Goal: Register for event/course

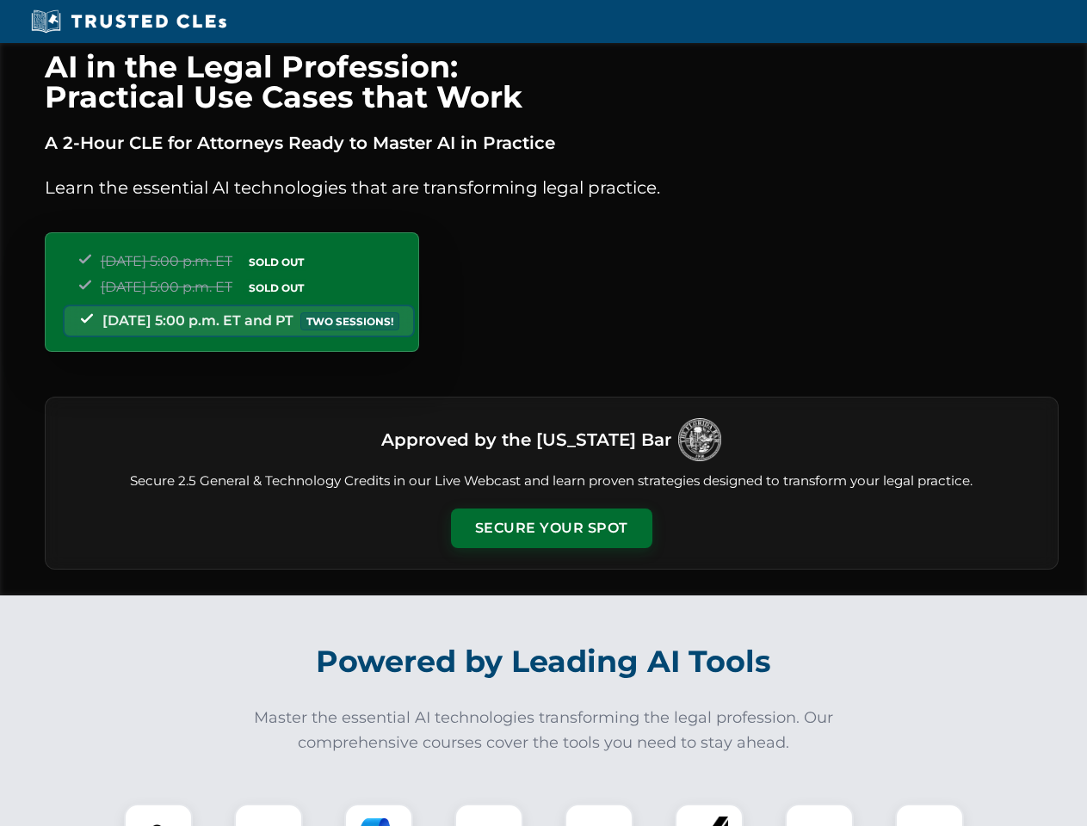
click at [551, 528] on button "Secure Your Spot" at bounding box center [551, 529] width 201 height 40
click at [158, 815] on img at bounding box center [158, 838] width 50 height 50
click at [268, 815] on div at bounding box center [268, 838] width 69 height 69
